Goal: Information Seeking & Learning: Check status

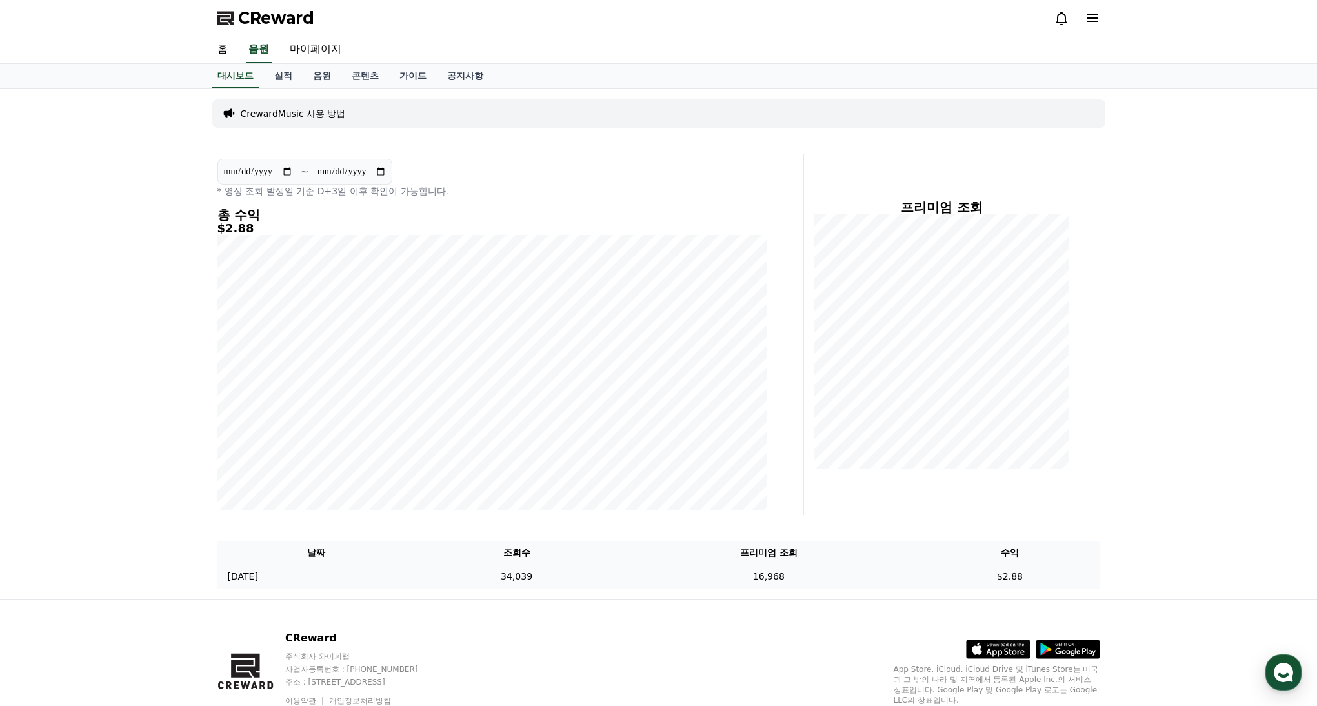
click at [1002, 576] on td "$2.88" at bounding box center [1010, 577] width 180 height 24
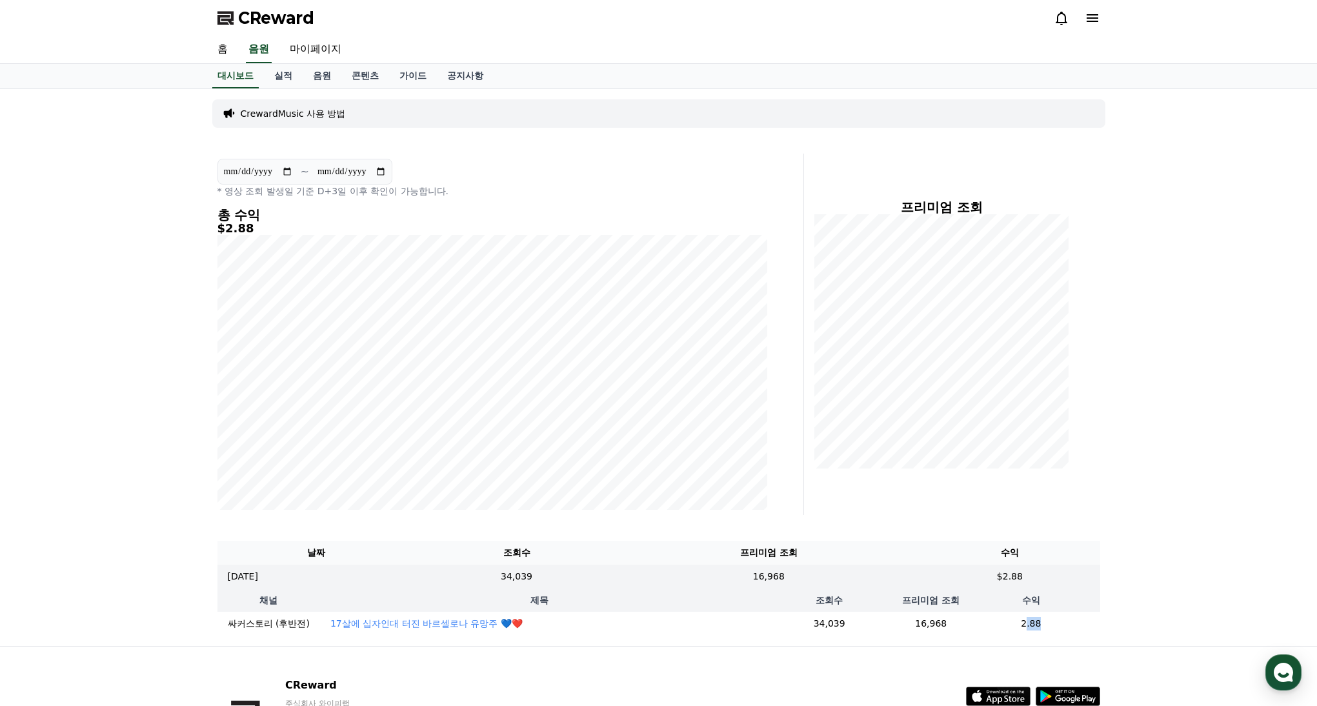
drag, startPoint x: 1015, startPoint y: 627, endPoint x: 1034, endPoint y: 627, distance: 19.4
click at [1034, 627] on td "2.88" at bounding box center [1030, 624] width 137 height 24
click at [1033, 627] on td "2.88" at bounding box center [1030, 624] width 137 height 24
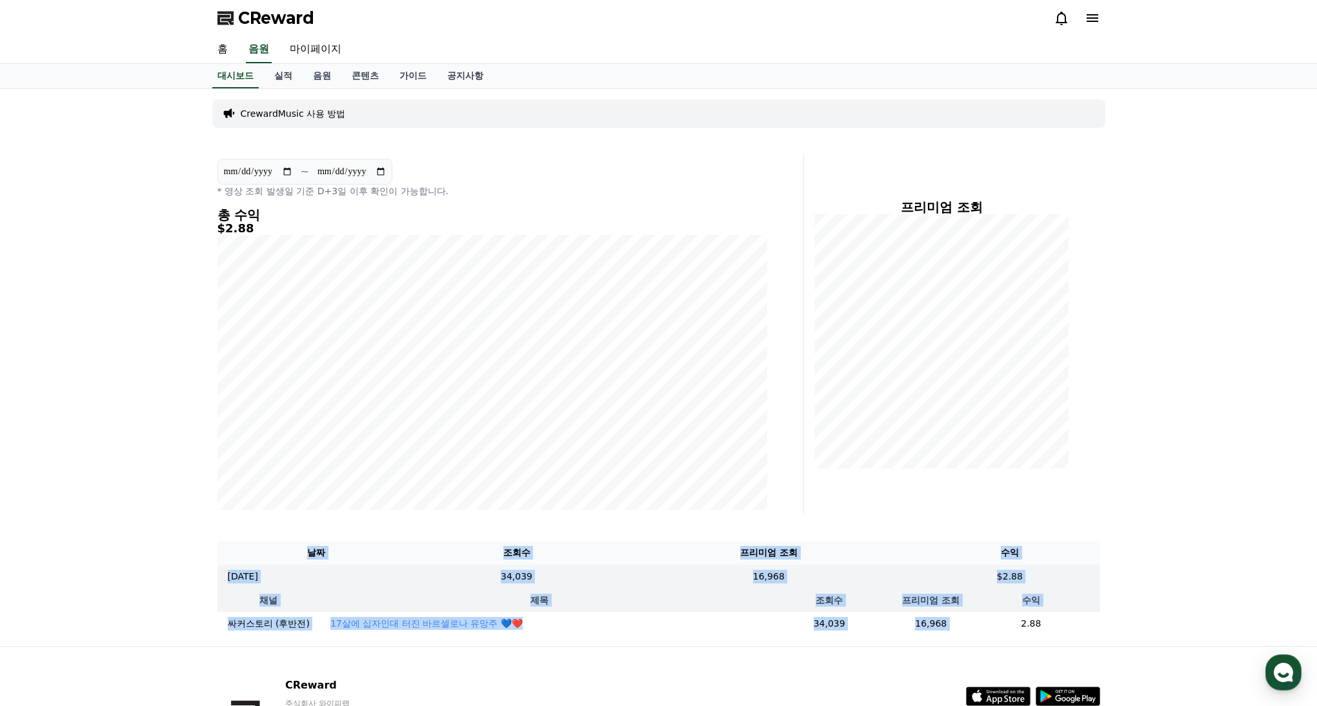
click at [1033, 627] on td "2.88" at bounding box center [1030, 624] width 137 height 24
click at [1029, 624] on td "2.88" at bounding box center [1030, 624] width 137 height 24
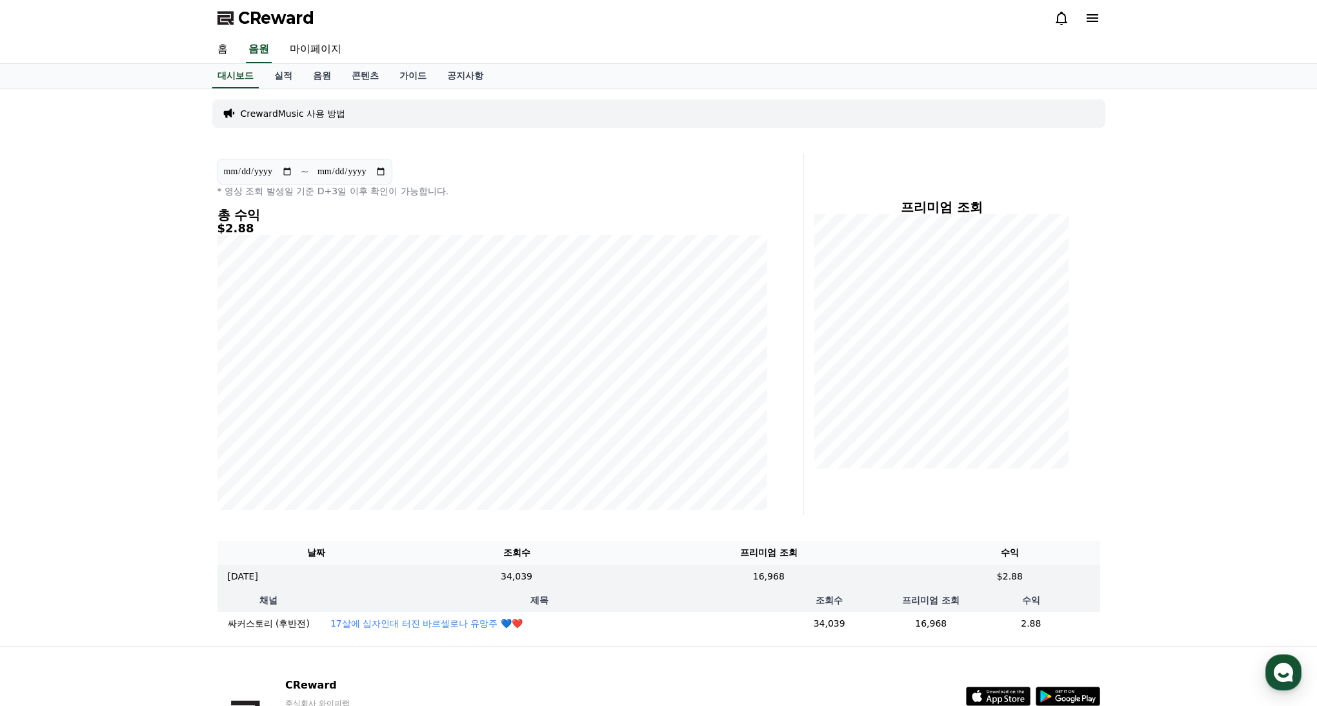
click at [1029, 624] on td "2.88" at bounding box center [1030, 624] width 137 height 24
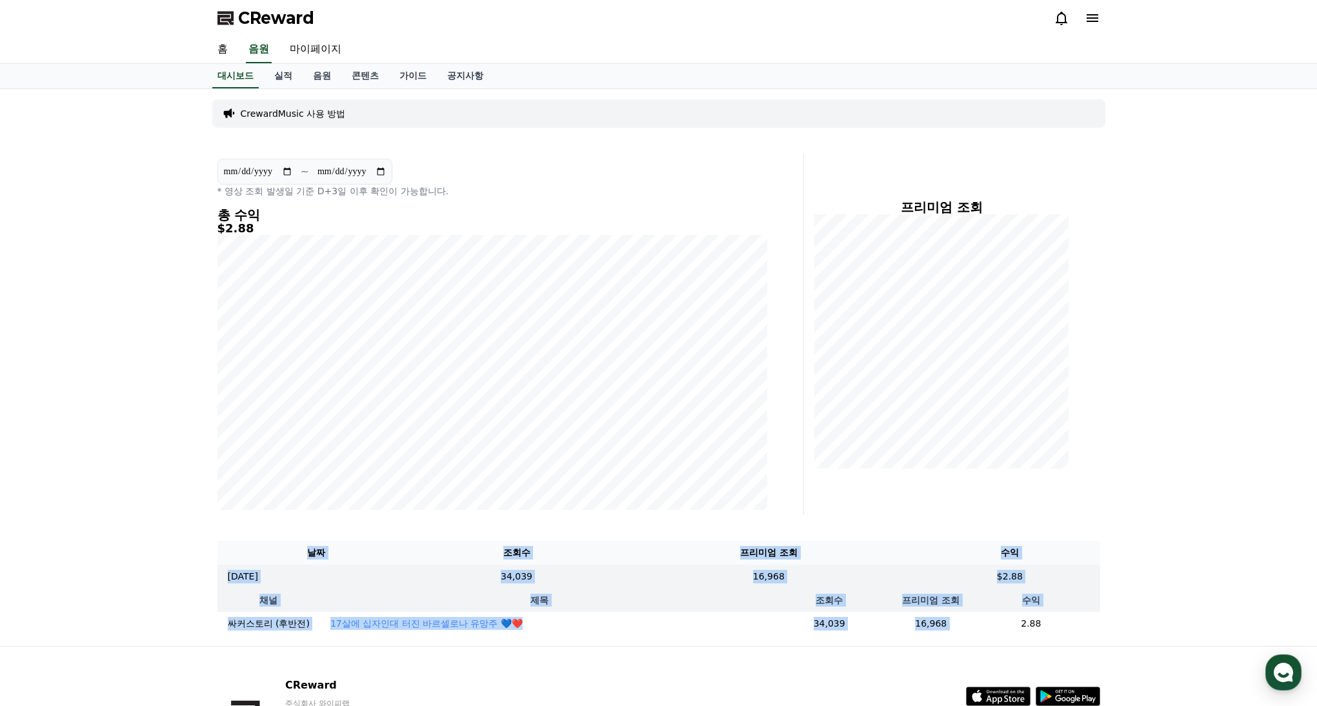
click at [1029, 624] on td "2.88" at bounding box center [1030, 624] width 137 height 24
click at [1278, 667] on use "button" at bounding box center [1283, 672] width 19 height 19
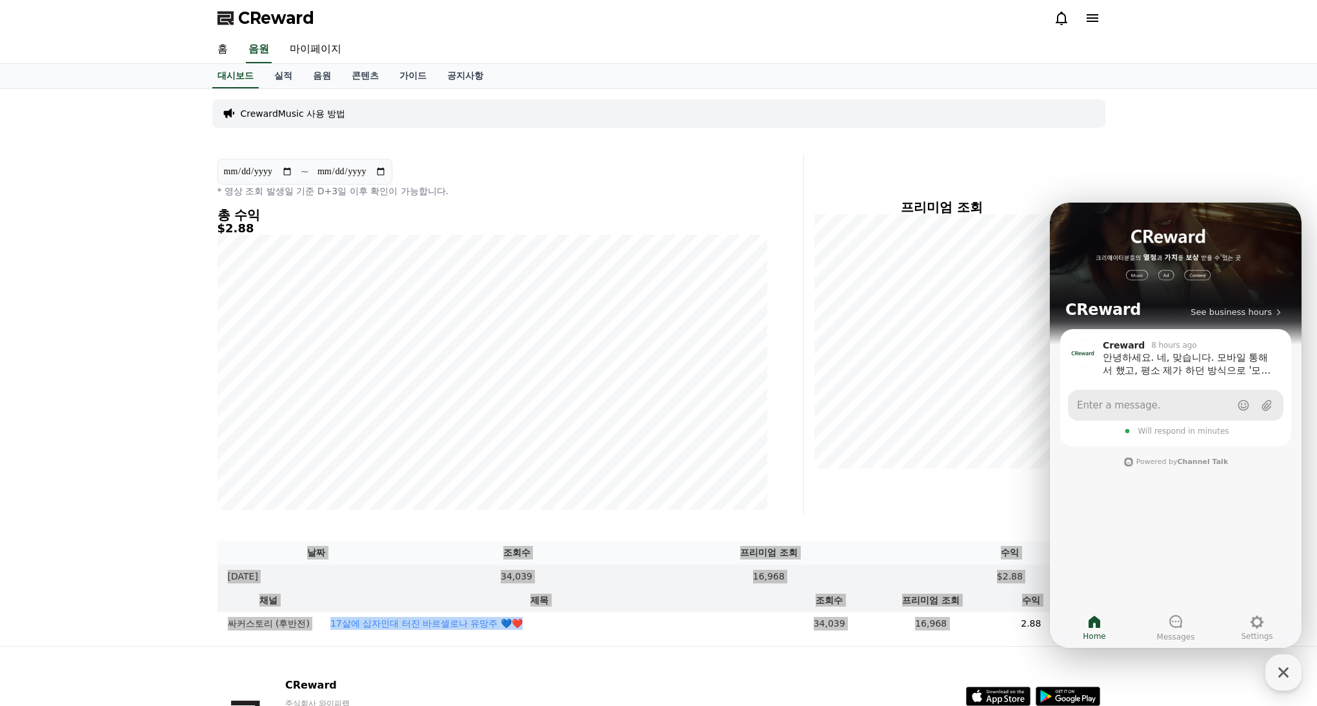
click at [1177, 401] on link "Enter a message." at bounding box center [1176, 405] width 216 height 31
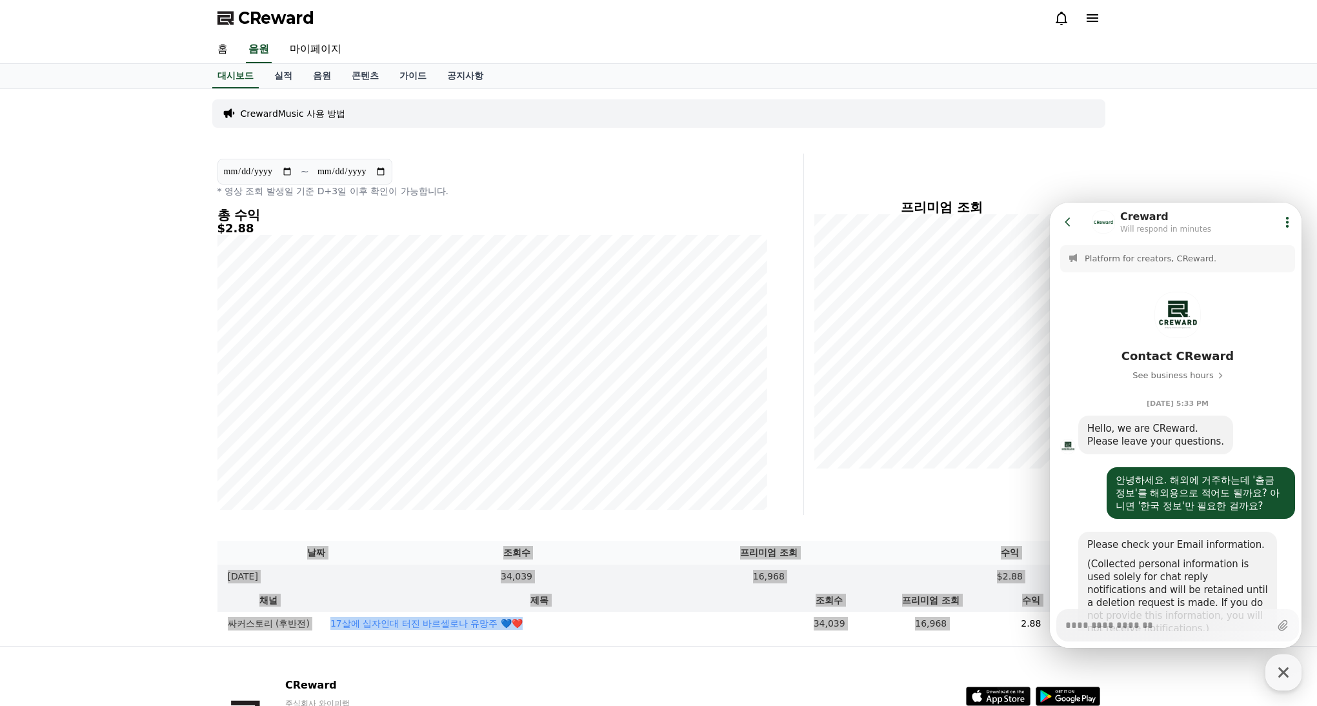
scroll to position [998, 0]
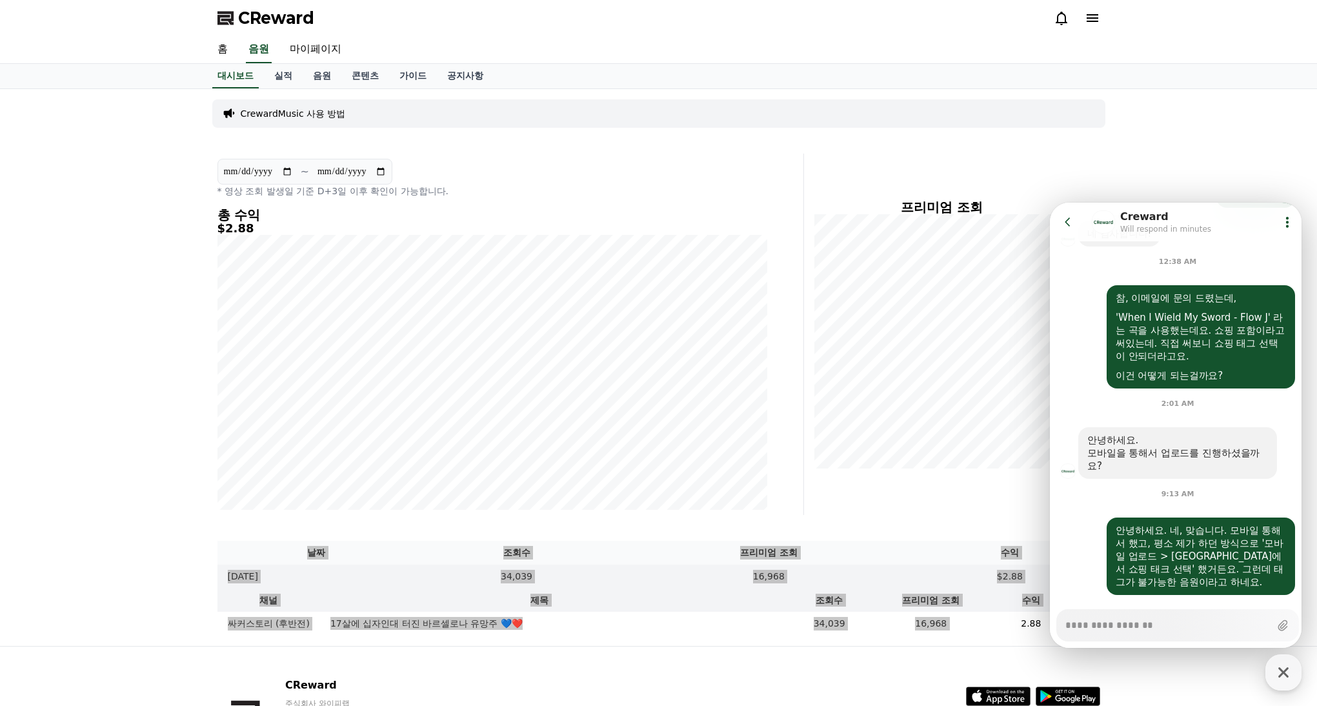
click at [1161, 624] on textarea "Messenger Input Textarea" at bounding box center [1168, 621] width 205 height 22
click at [1173, 622] on textarea "Messenger Input Textarea" at bounding box center [1168, 621] width 205 height 22
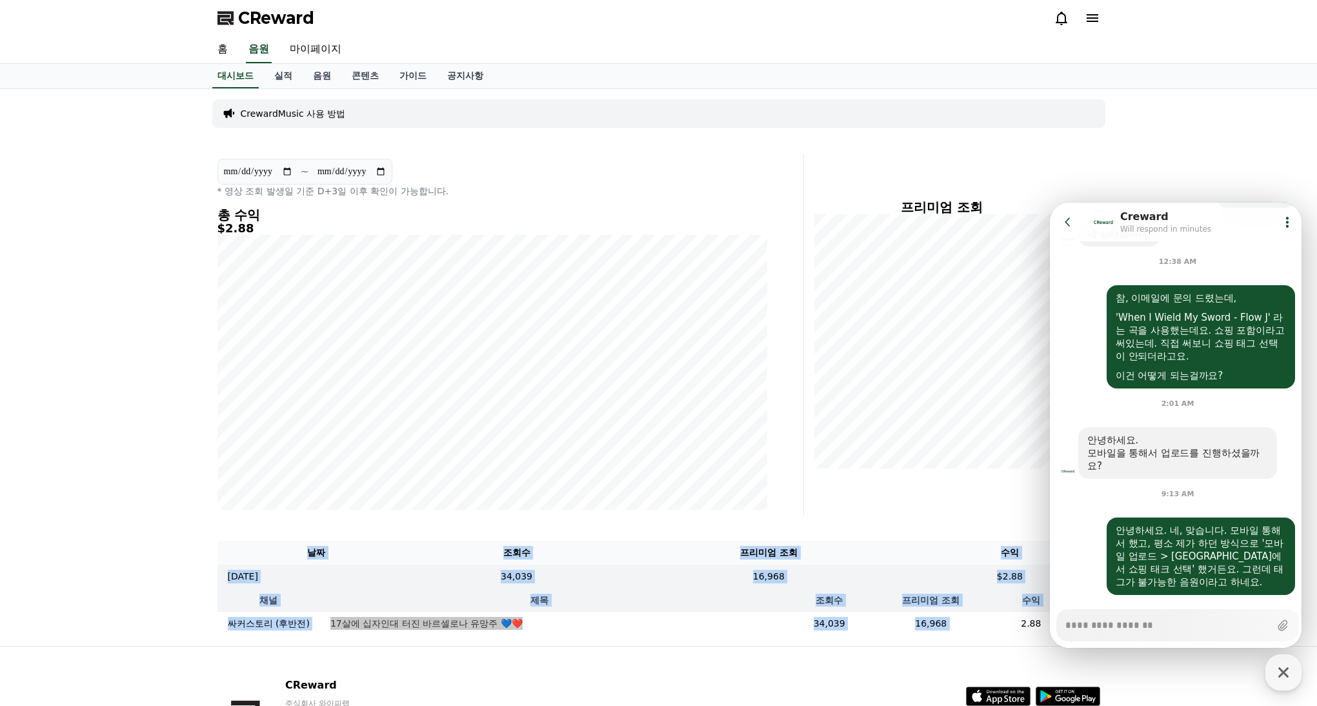
type textarea "*"
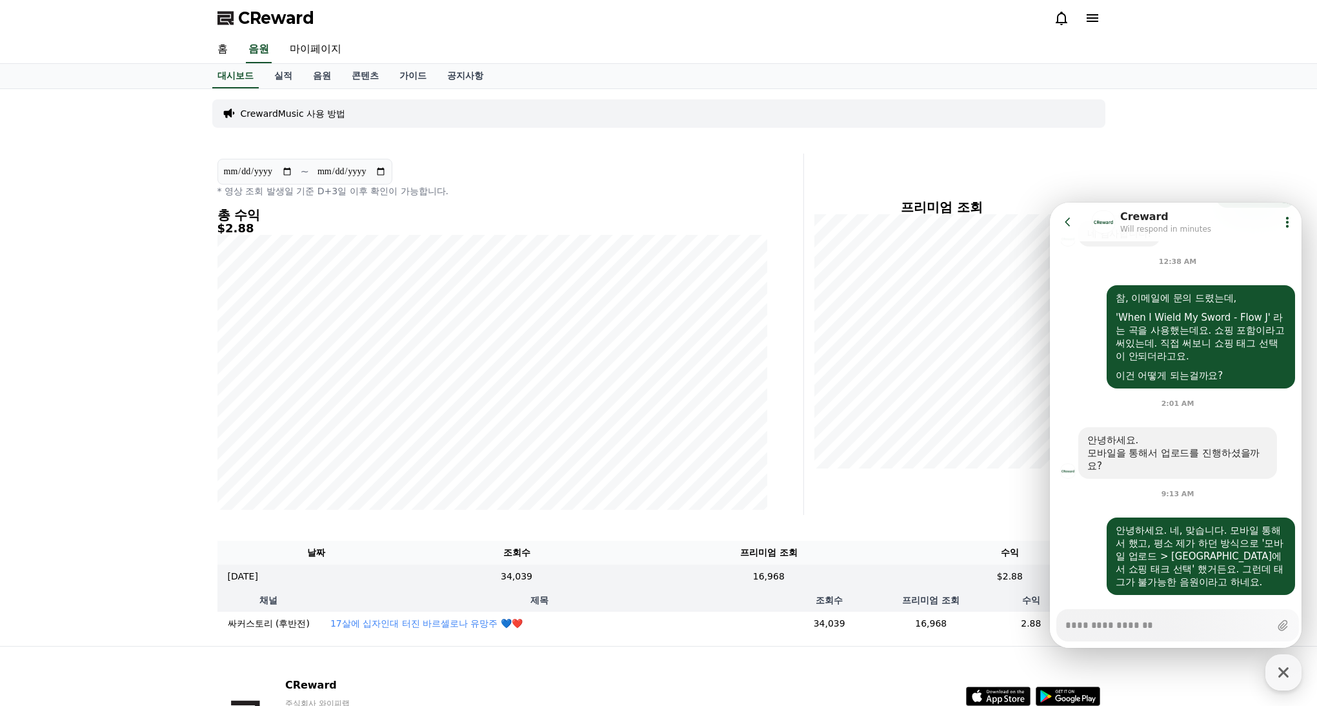
click at [920, 513] on div "프리미엄 조회" at bounding box center [957, 334] width 296 height 361
click at [1067, 216] on icon at bounding box center [1068, 222] width 13 height 13
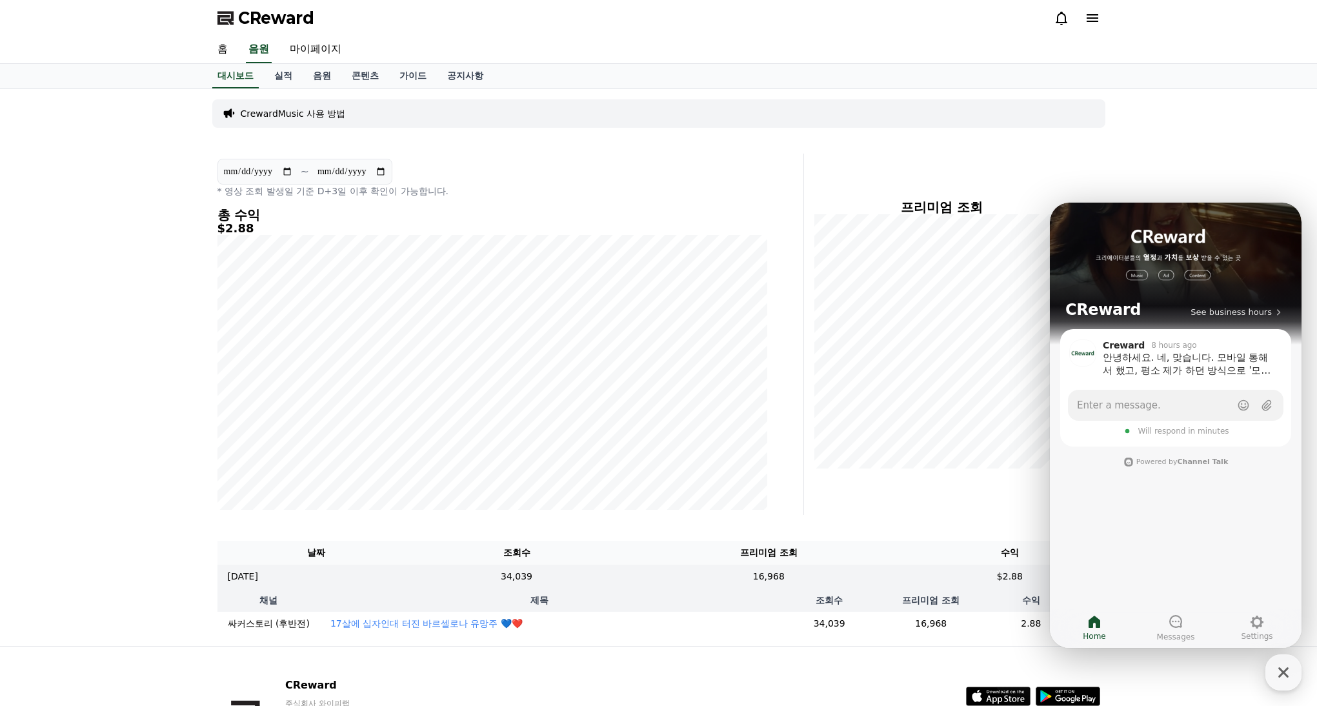
click at [1127, 154] on div "**********" at bounding box center [658, 367] width 1317 height 557
click at [1286, 665] on icon "button" at bounding box center [1283, 672] width 23 height 23
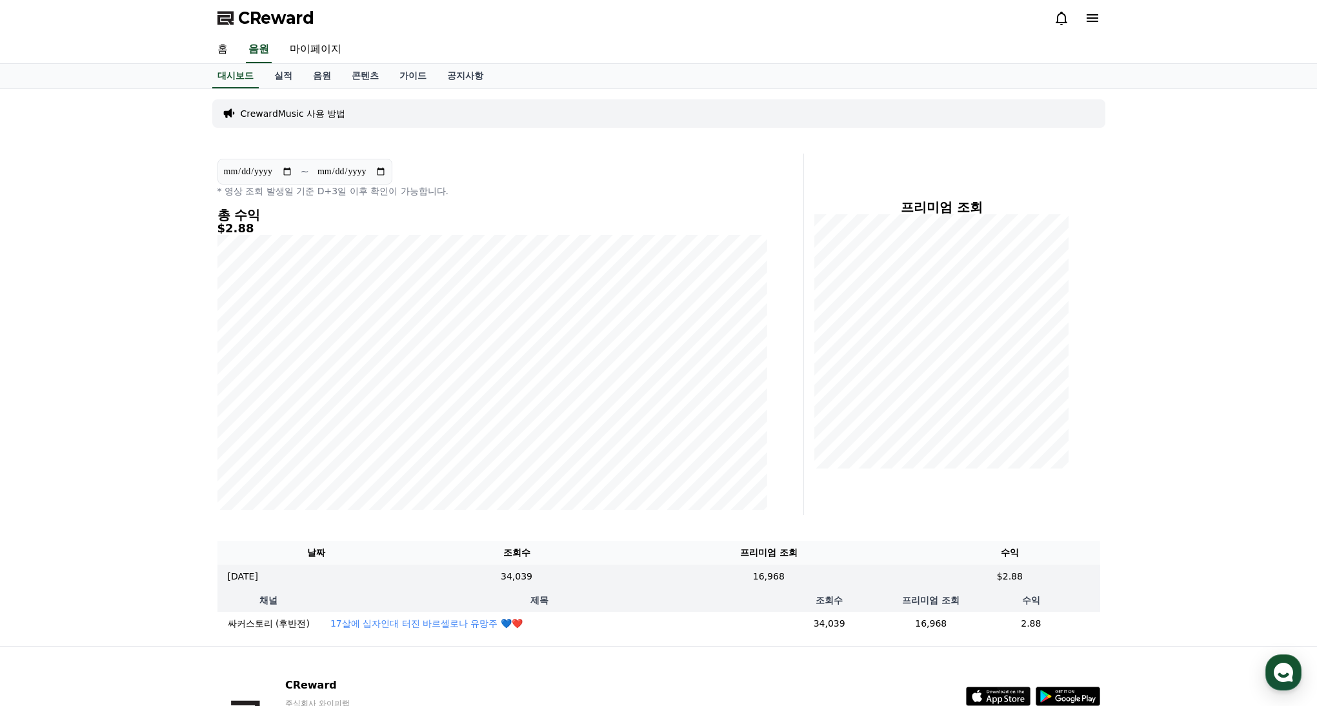
click at [1170, 401] on div "**********" at bounding box center [658, 367] width 1317 height 557
